Goal: Browse casually: Explore the website without a specific task or goal

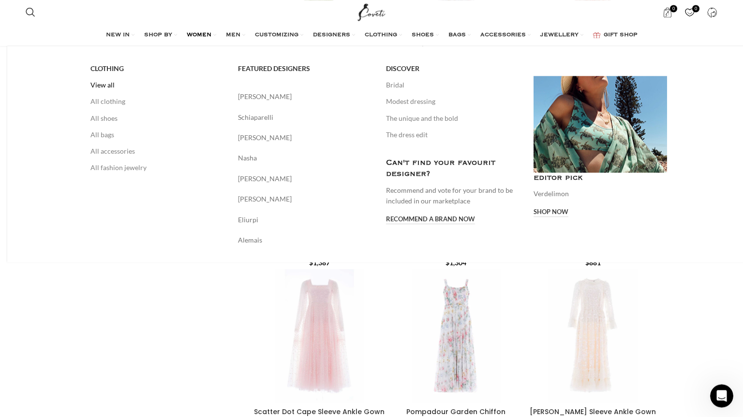
click at [103, 88] on link "View all" at bounding box center [156, 85] width 133 height 16
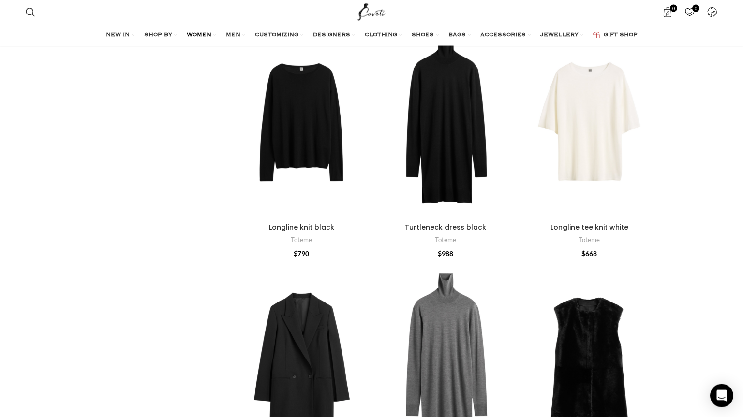
scroll to position [1095, 0]
click at [583, 183] on div "Longline tee knit white" at bounding box center [589, 120] width 28 height 197
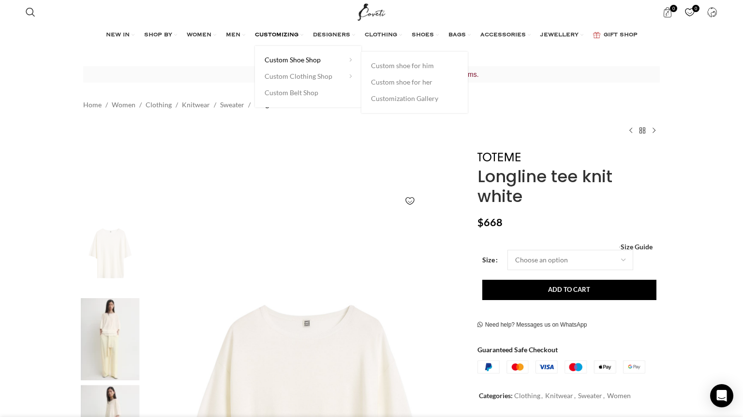
click at [287, 58] on link "Custom Shoe Shop" at bounding box center [307, 60] width 87 height 16
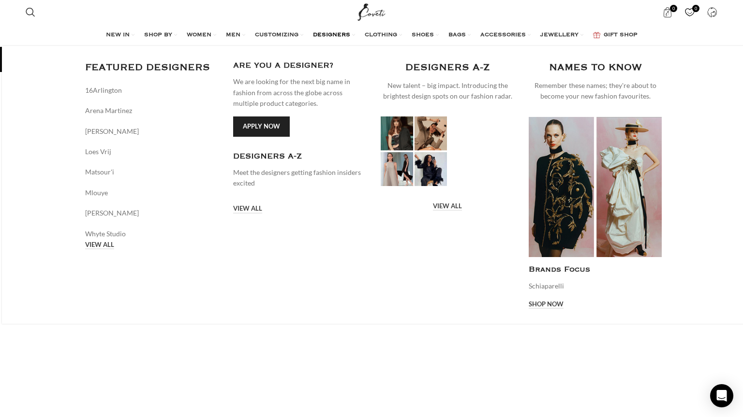
click at [335, 32] on span "DESIGNERS" at bounding box center [331, 35] width 37 height 8
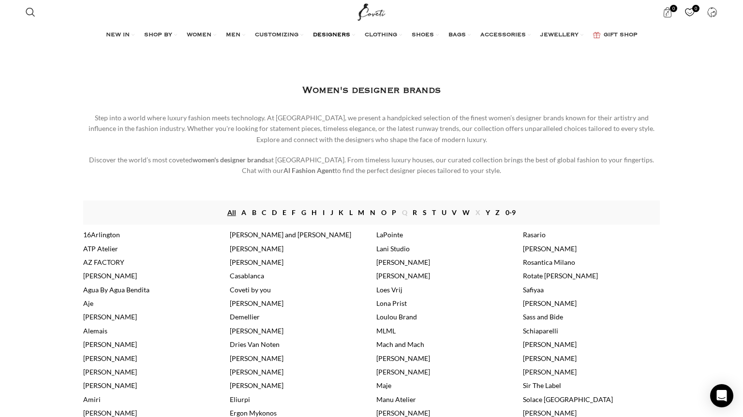
click at [217, 34] on ul "NEW IN WHAT'S NEW New this week New in clothing New in Bags New in shoes TRENDI…" at bounding box center [371, 35] width 531 height 19
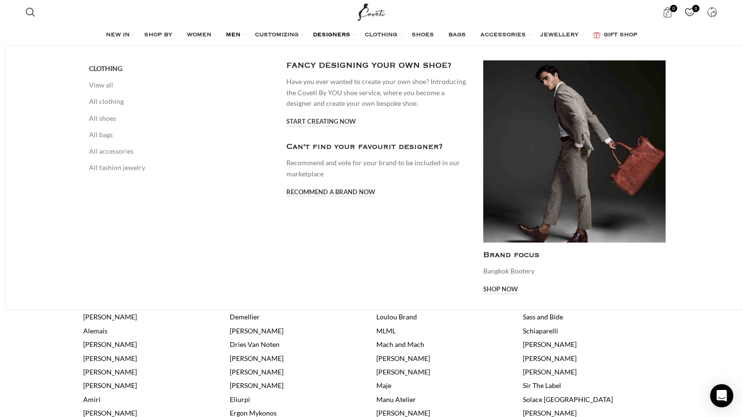
click at [230, 34] on span "MEN" at bounding box center [233, 35] width 15 height 8
